Goal: Information Seeking & Learning: Learn about a topic

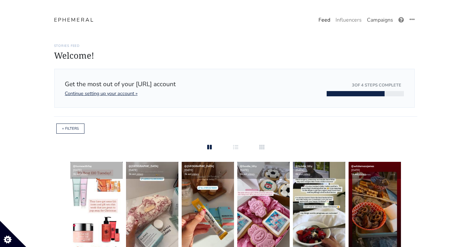
click at [373, 22] on link "Campaigns" at bounding box center [379, 19] width 31 height 13
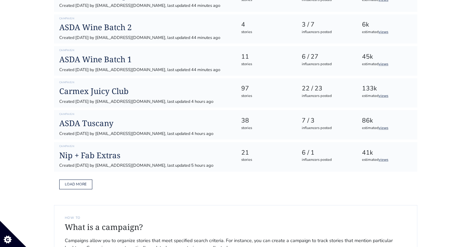
scroll to position [243, 0]
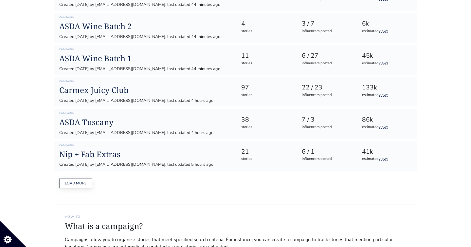
click at [79, 184] on button "Load more" at bounding box center [75, 183] width 33 height 10
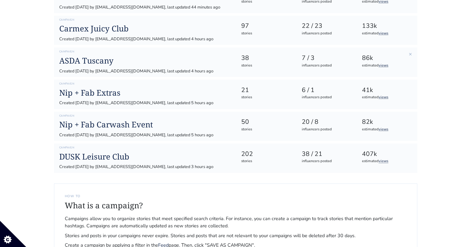
scroll to position [314, 0]
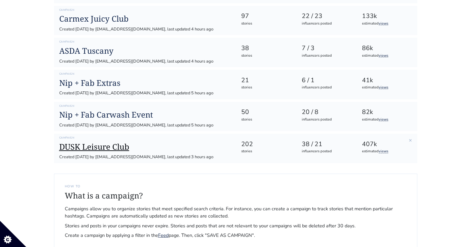
click at [118, 146] on h1 "DUSK Leisure Club" at bounding box center [144, 146] width 171 height 9
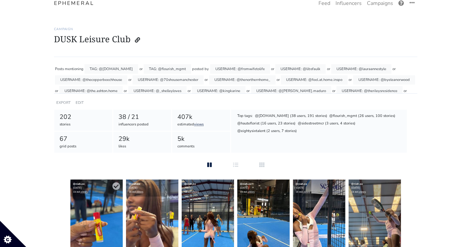
scroll to position [18, 0]
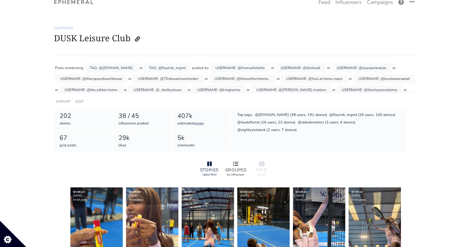
click at [239, 163] on div at bounding box center [235, 164] width 21 height 8
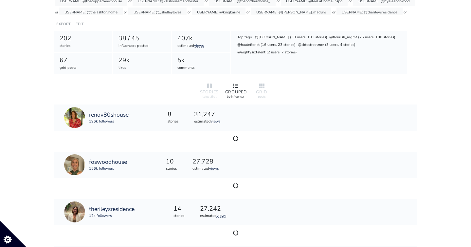
scroll to position [97, 0]
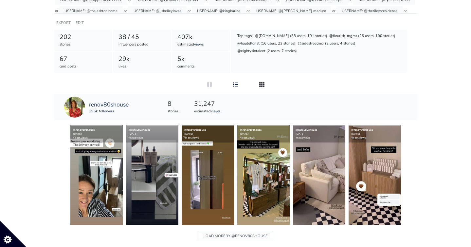
click at [261, 87] on div at bounding box center [261, 85] width 21 height 8
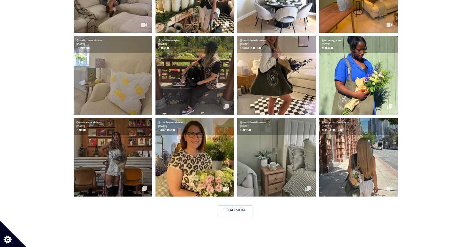
scroll to position [1222, 0]
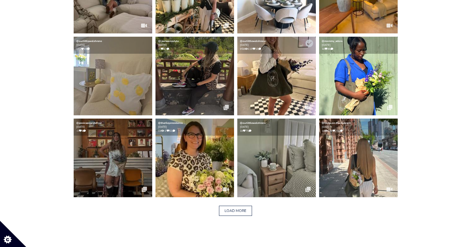
click at [271, 78] on img at bounding box center [276, 76] width 79 height 79
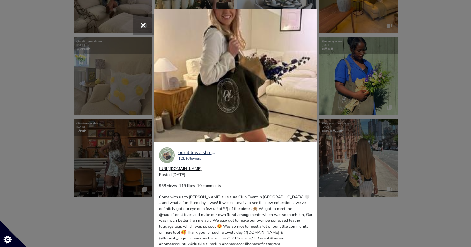
click at [202, 170] on link "[URL][DOMAIN_NAME]" at bounding box center [180, 168] width 43 height 5
click at [33, 36] on div "× Your browser does not support HTML5 video. ourlittlewelshreno 12k followers […" at bounding box center [235, 123] width 471 height 247
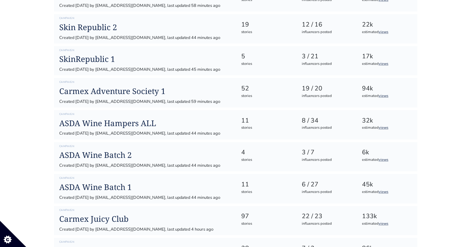
scroll to position [88, 0]
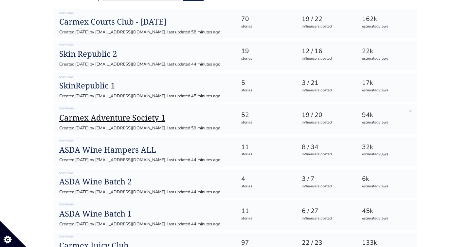
click at [157, 118] on h1 "Carmex Adventure Society 1" at bounding box center [144, 117] width 171 height 9
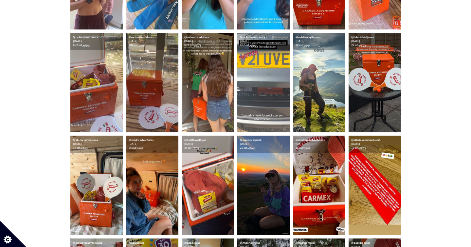
scroll to position [504, 0]
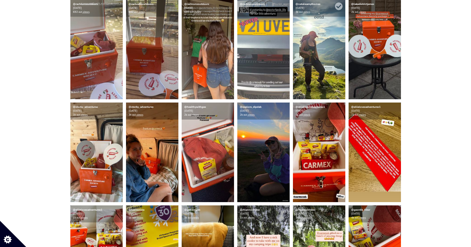
click at [320, 62] on img at bounding box center [319, 49] width 52 height 99
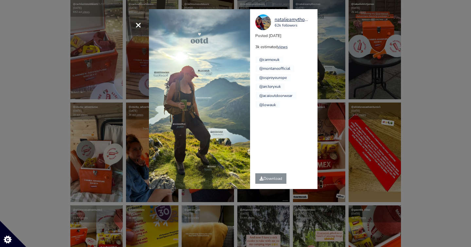
click at [138, 26] on span "×" at bounding box center [138, 25] width 6 height 14
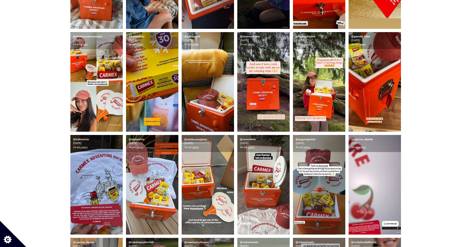
scroll to position [682, 0]
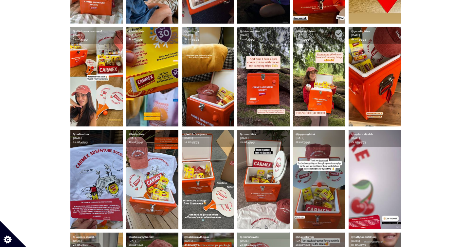
click at [330, 76] on img at bounding box center [319, 76] width 52 height 99
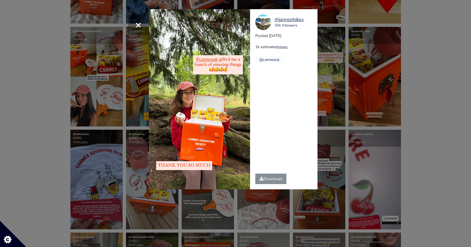
click at [450, 64] on div "× rhiannonhikes 30k followers Posted [DATE] 1k estimated views @carmexuk" at bounding box center [235, 123] width 471 height 247
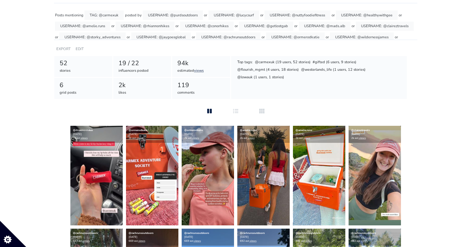
scroll to position [44, 0]
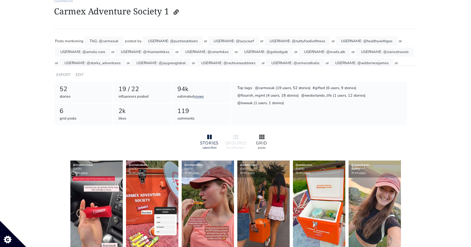
click at [261, 136] on icon at bounding box center [261, 136] width 5 height 5
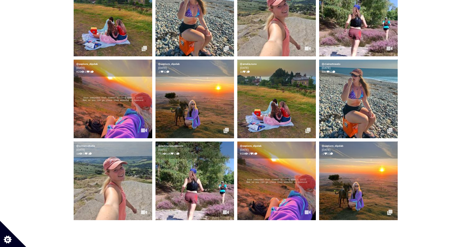
scroll to position [219, 0]
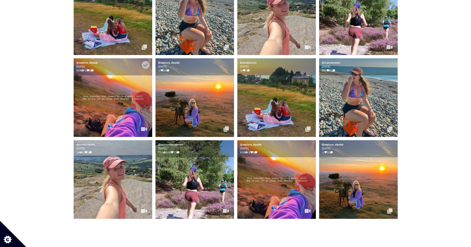
click at [114, 97] on img at bounding box center [113, 97] width 79 height 79
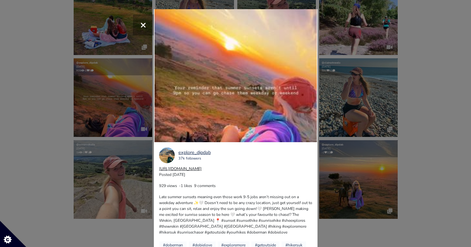
click at [202, 170] on link "[URL][DOMAIN_NAME]" at bounding box center [180, 168] width 43 height 5
click at [430, 93] on div "× Your browser does not support HTML5 video. explore_dipdab 37k followers [URL]…" at bounding box center [235, 123] width 471 height 247
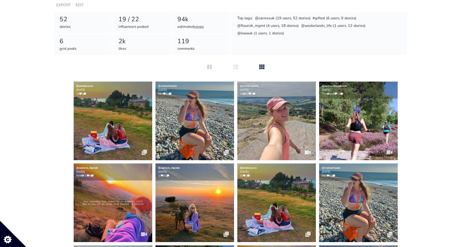
scroll to position [115, 0]
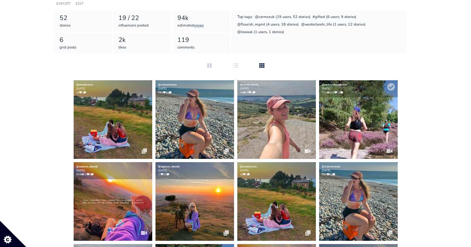
click at [355, 121] on img at bounding box center [358, 119] width 79 height 79
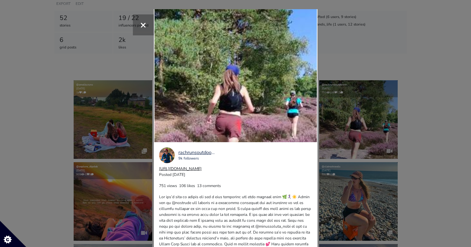
click at [202, 166] on link "[URL][DOMAIN_NAME]" at bounding box center [180, 168] width 43 height 5
